Goal: Communication & Community: Share content

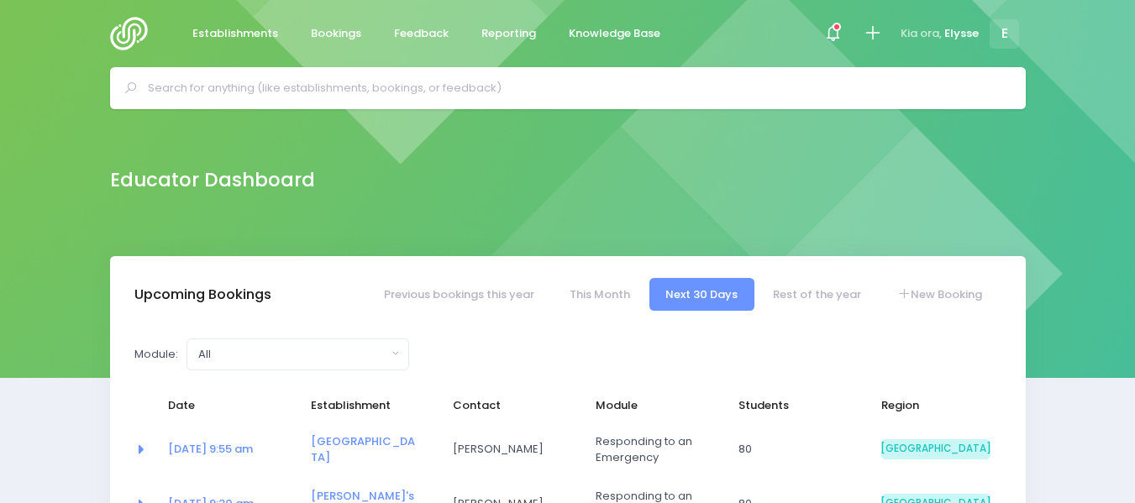
select select "5"
click at [345, 83] on input "text" at bounding box center [575, 88] width 855 height 25
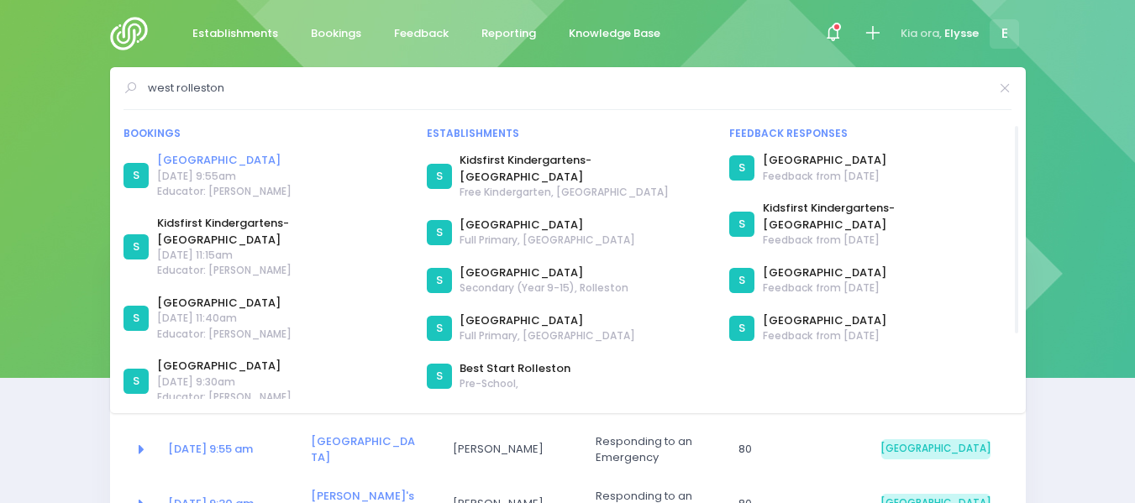
type input "west rolleston"
click at [239, 162] on link "[GEOGRAPHIC_DATA]" at bounding box center [224, 160] width 134 height 17
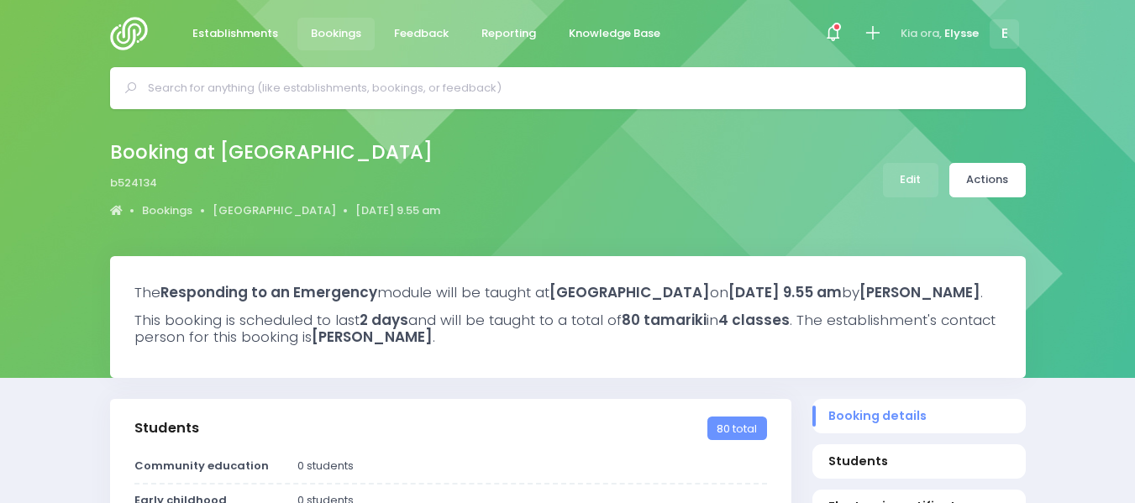
select select "5"
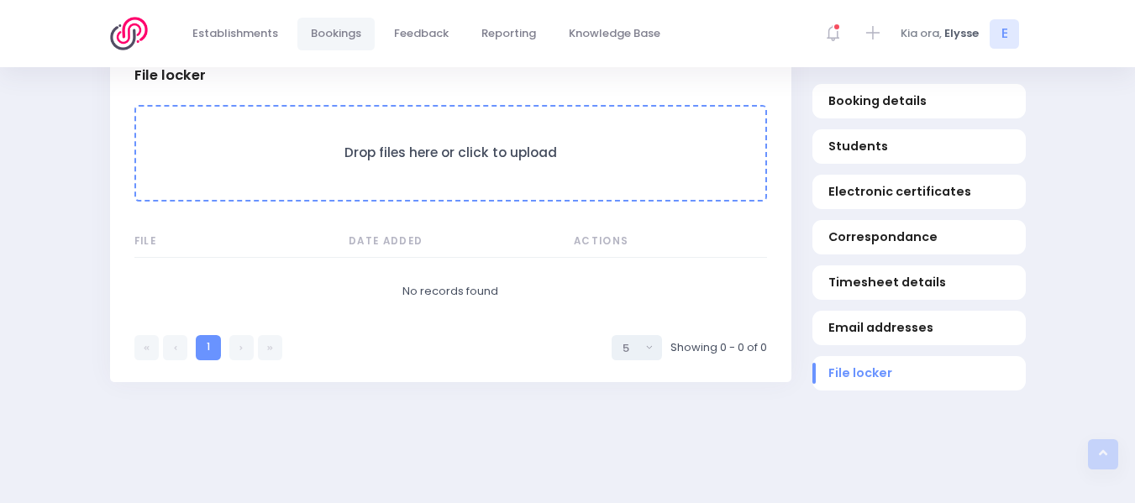
scroll to position [1550, 0]
click at [409, 160] on h3 "Drop files here or click to upload" at bounding box center [451, 153] width 596 height 16
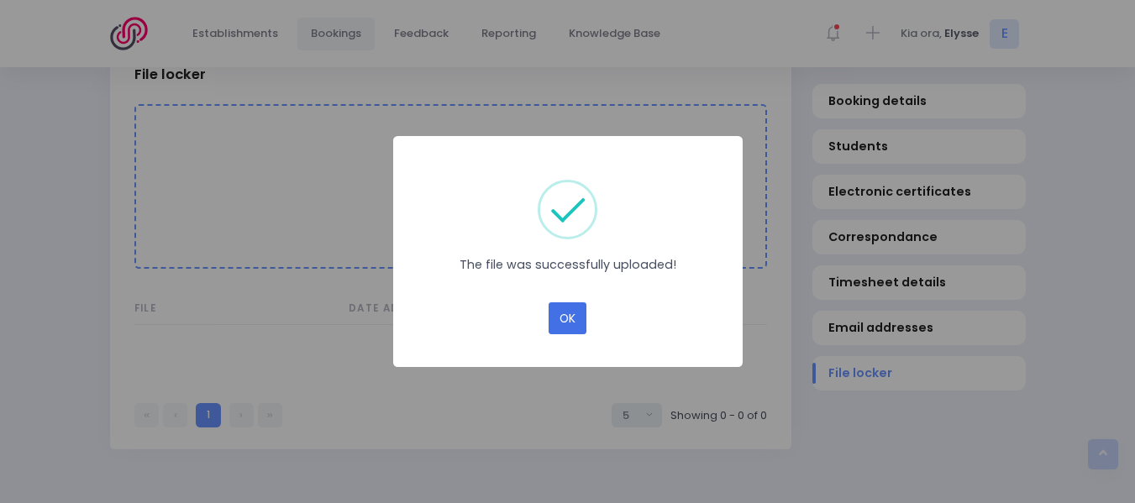
click at [582, 318] on button "OK" at bounding box center [568, 318] width 38 height 32
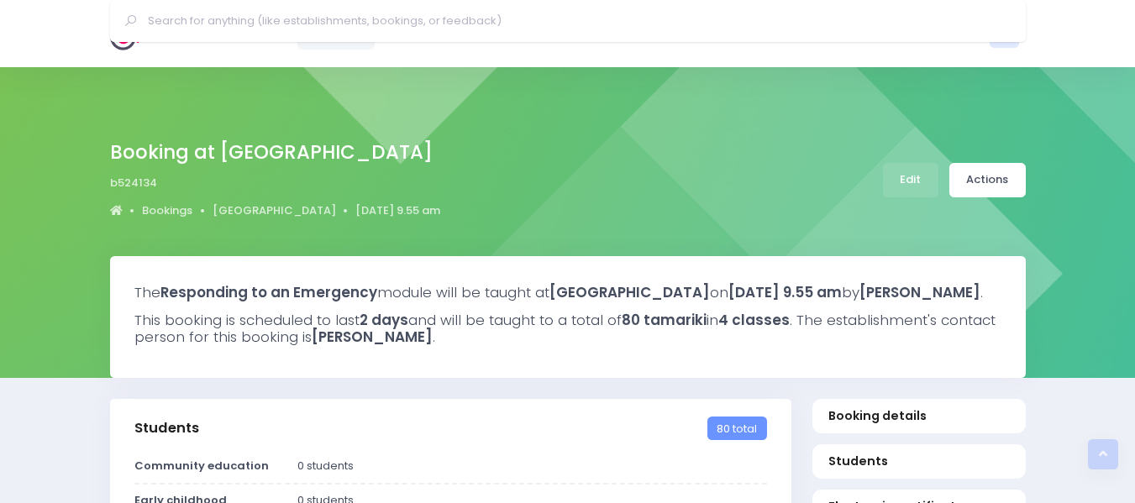
select select "5"
select select
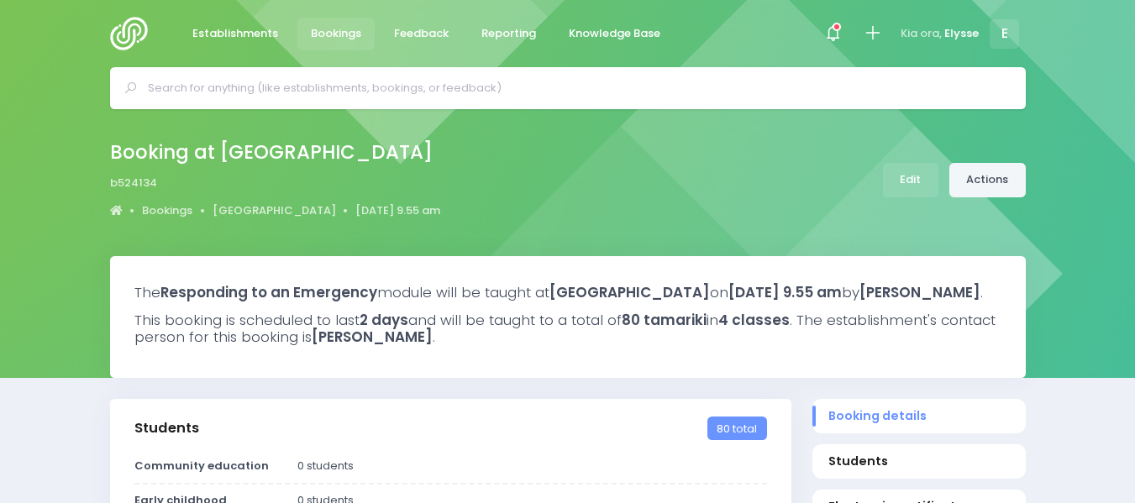
click at [989, 185] on link "Actions" at bounding box center [988, 180] width 76 height 34
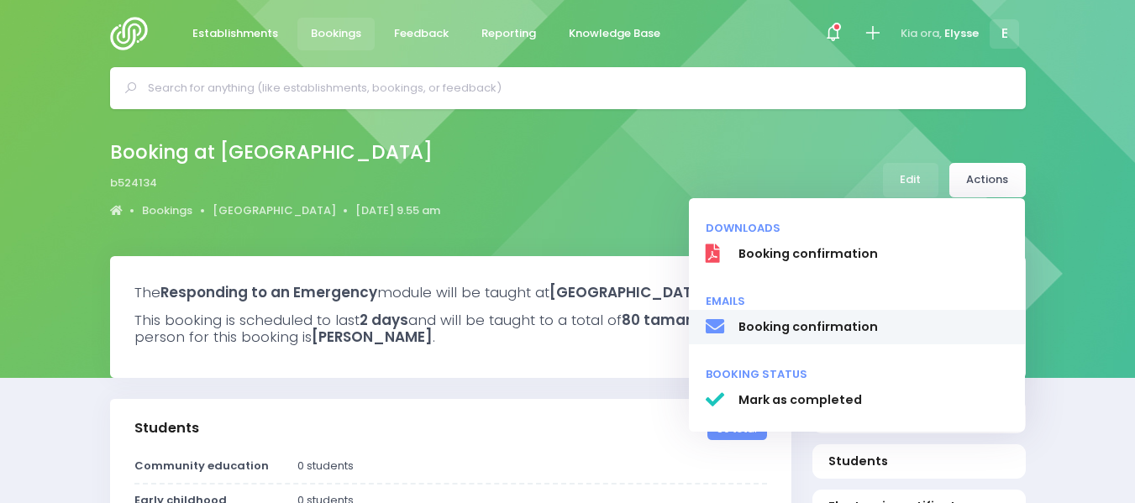
click at [789, 328] on span "Booking confirmation" at bounding box center [873, 327] width 271 height 18
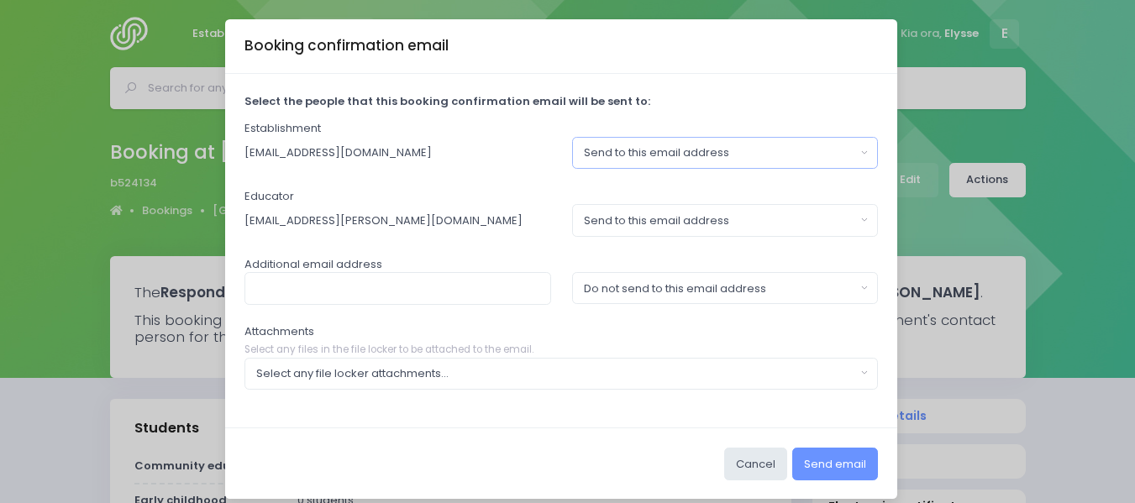
click at [854, 152] on button "Send to this email address" at bounding box center [725, 153] width 307 height 32
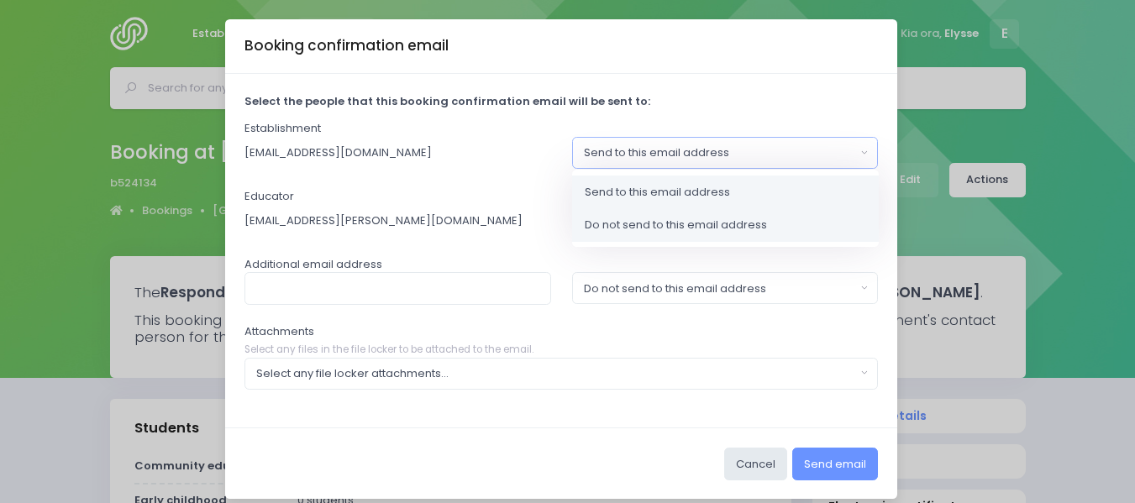
click at [670, 220] on span "Do not send to this email address" at bounding box center [676, 225] width 182 height 17
select select "no_email"
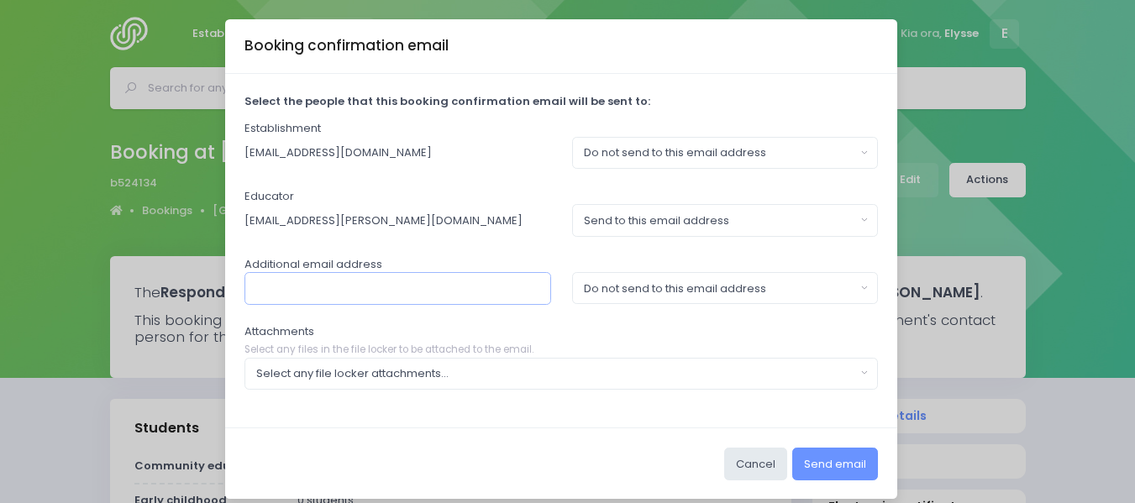
click at [370, 297] on input "text" at bounding box center [398, 288] width 307 height 32
type input "[EMAIL_ADDRESS][DOMAIN_NAME]"
click at [859, 288] on button "Do not send to this email address" at bounding box center [725, 288] width 307 height 32
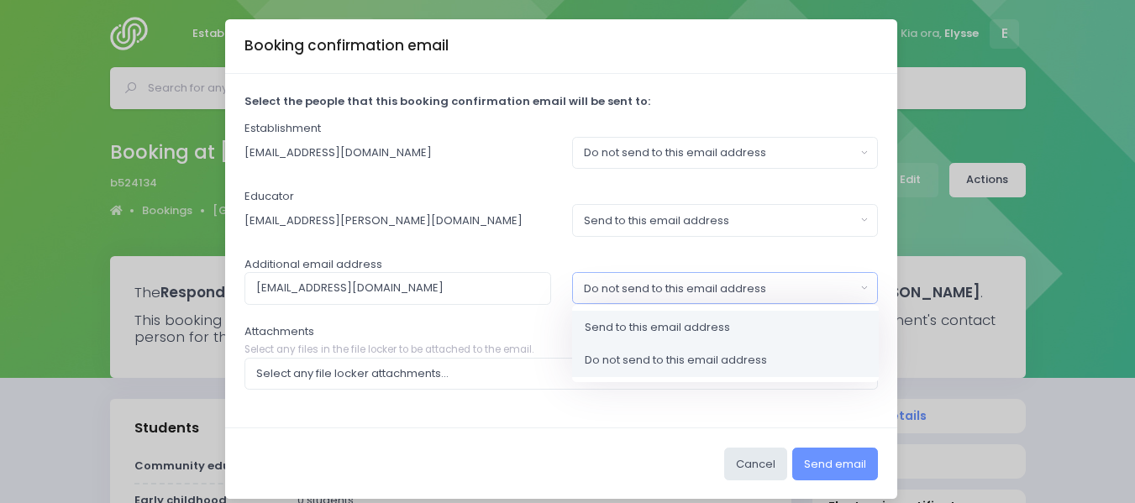
click at [696, 319] on span "Send to this email address" at bounding box center [657, 327] width 145 height 17
select select "send"
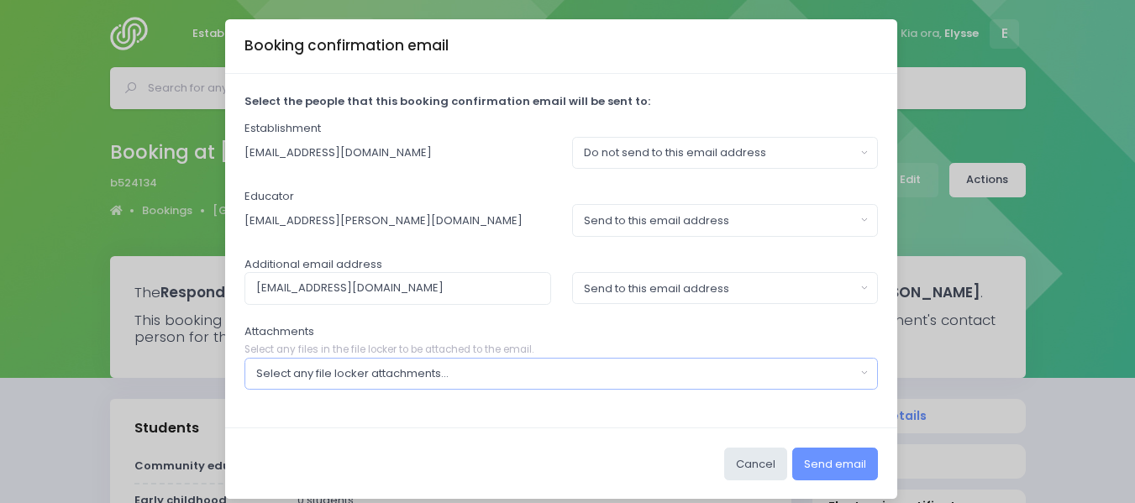
click at [852, 378] on button "Select any file locker attachments..." at bounding box center [562, 374] width 634 height 32
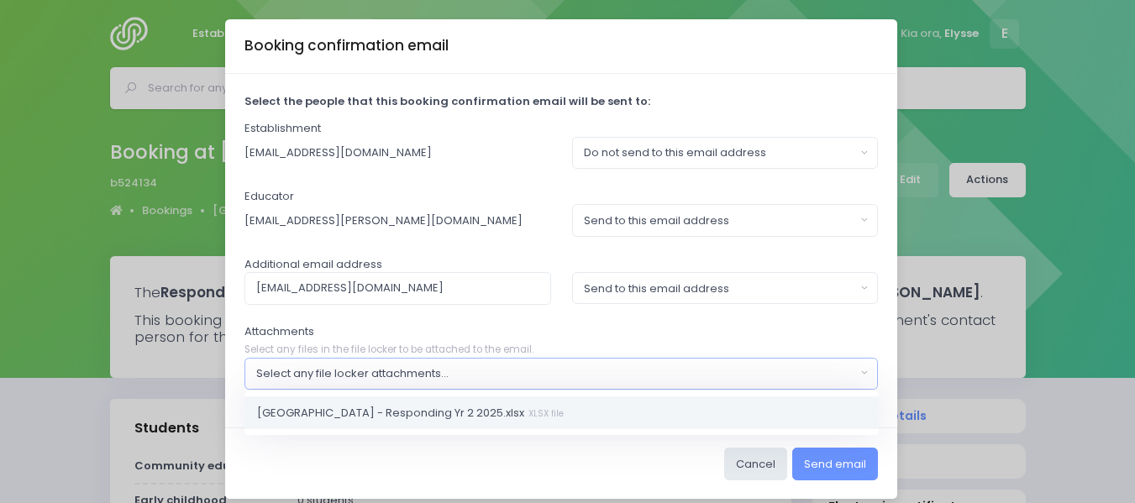
click at [537, 408] on small "XLSX file" at bounding box center [543, 413] width 39 height 13
select select "11250"
click at [807, 459] on button "Send email" at bounding box center [835, 464] width 86 height 32
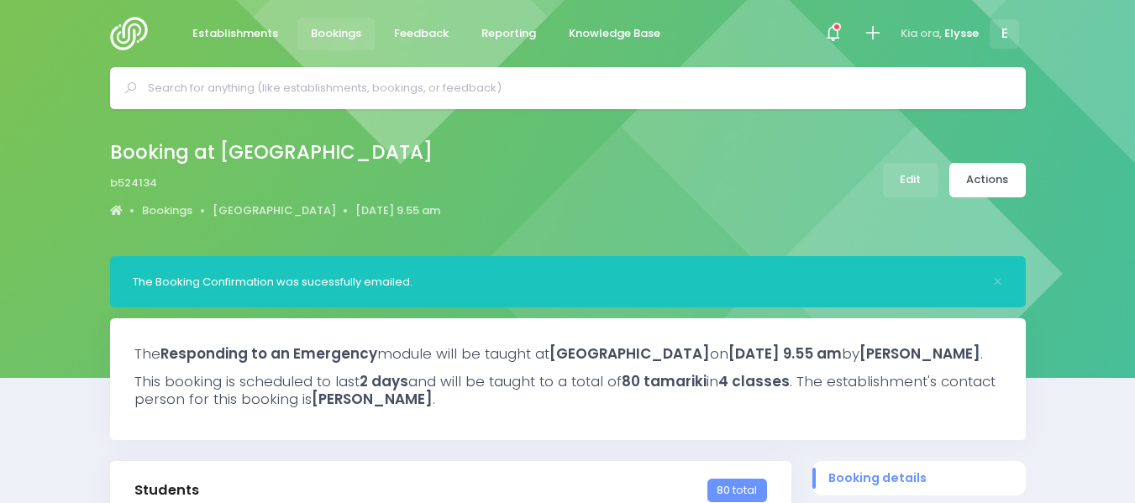
select select "5"
